Goal: Task Accomplishment & Management: Use online tool/utility

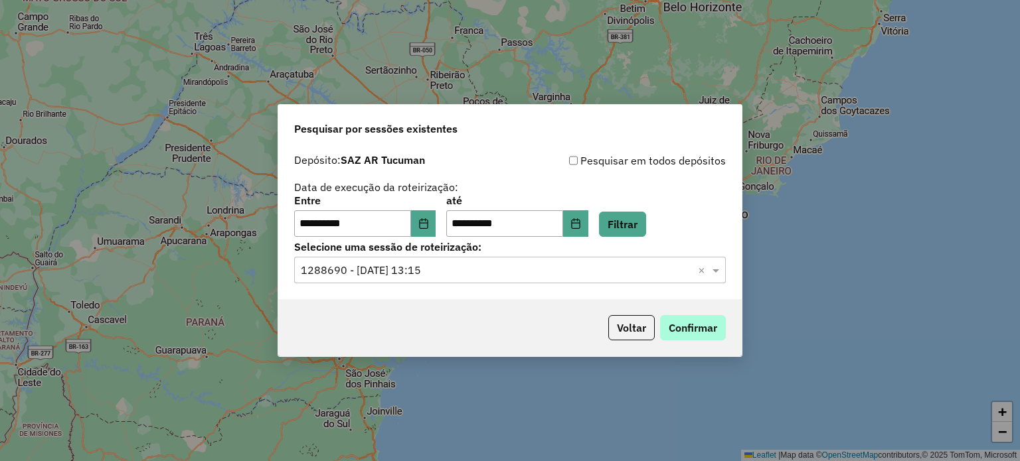
click at [702, 334] on button "Confirmar" at bounding box center [693, 327] width 66 height 25
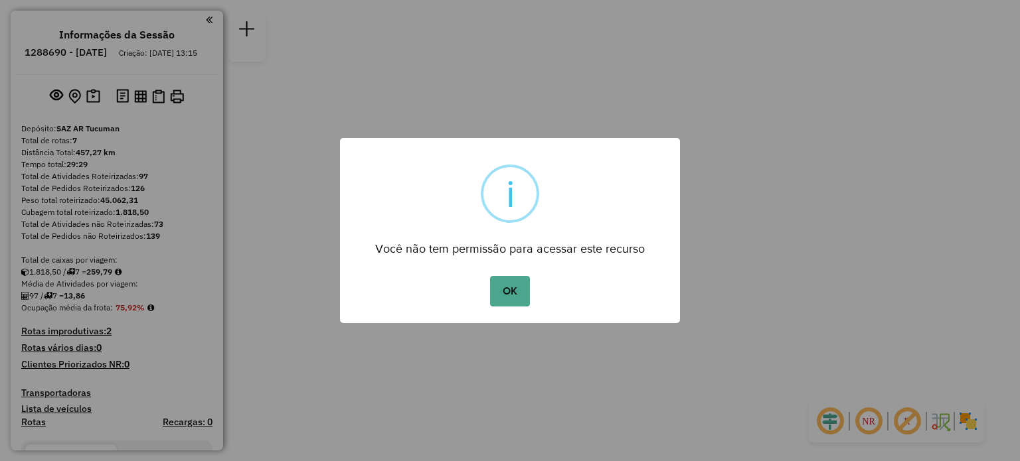
drag, startPoint x: 502, startPoint y: 283, endPoint x: 539, endPoint y: 200, distance: 90.6
click at [502, 283] on button "OK" at bounding box center [509, 291] width 39 height 31
